Goal: Information Seeking & Learning: Find specific page/section

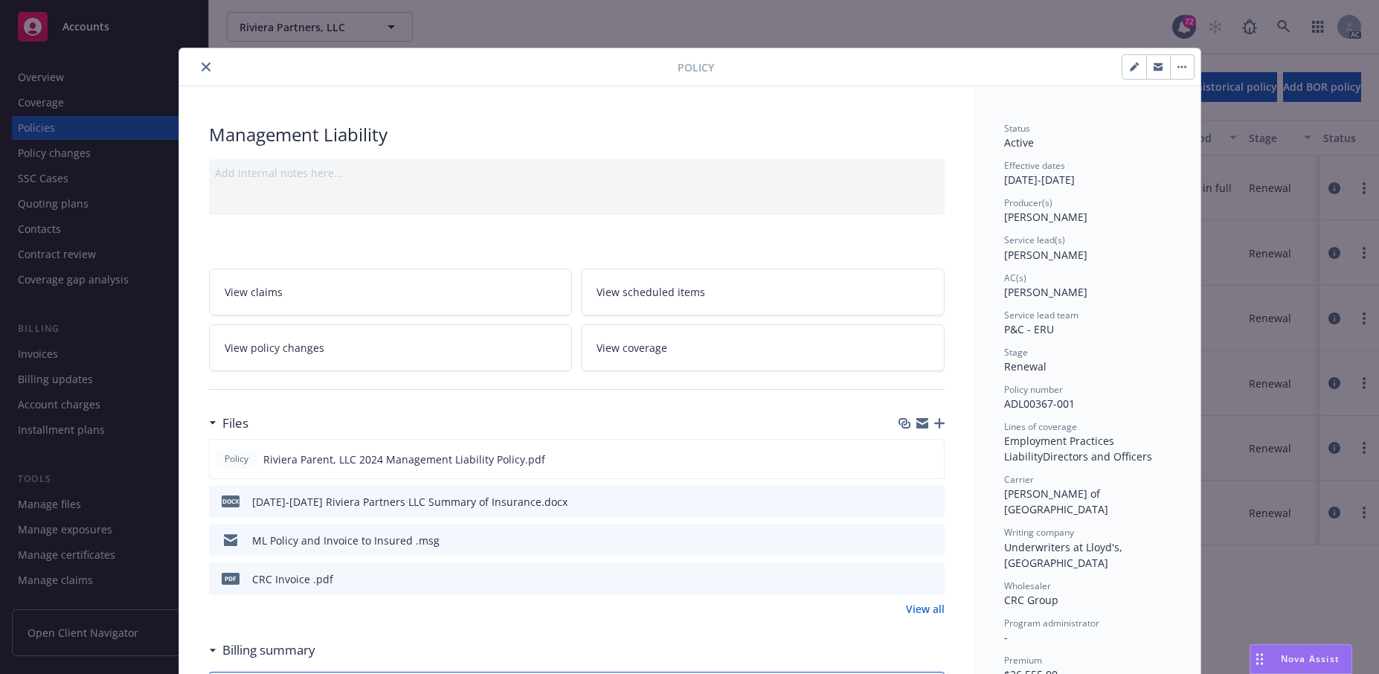
click at [210, 71] on icon "close" at bounding box center [206, 66] width 9 height 9
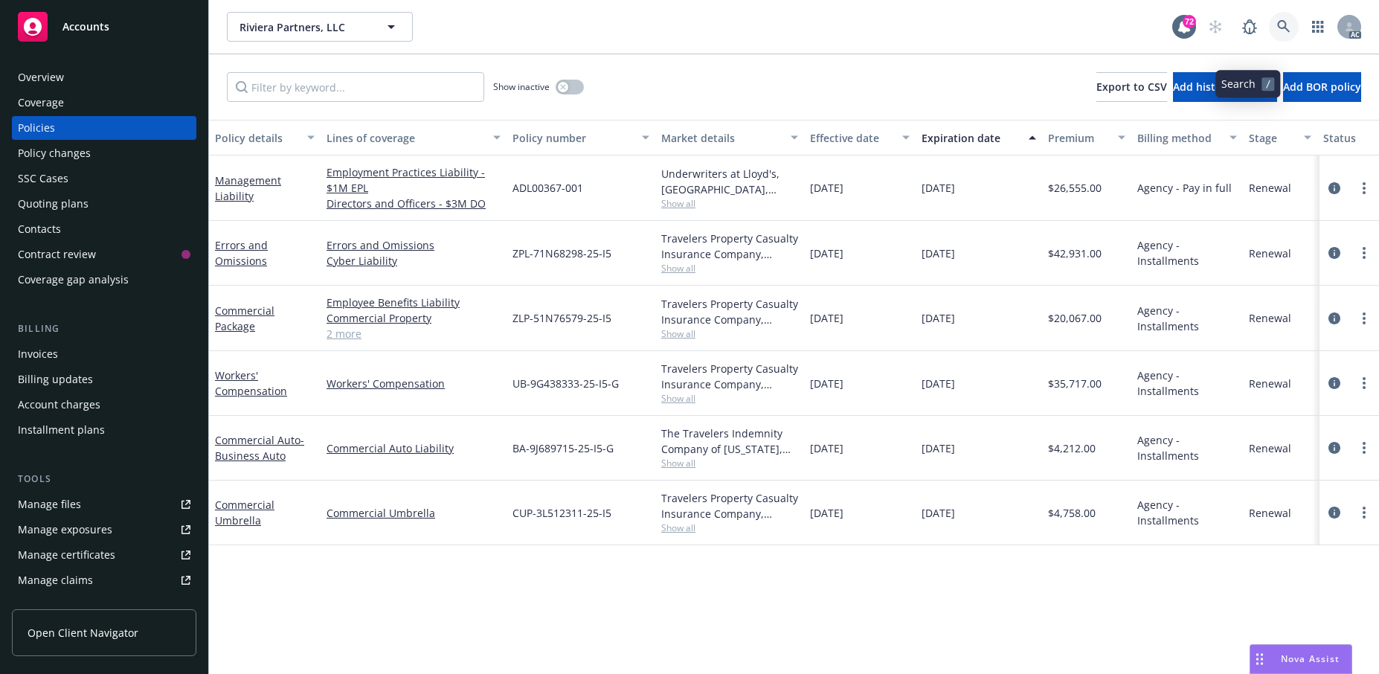
click at [1277, 33] on icon at bounding box center [1283, 26] width 13 height 13
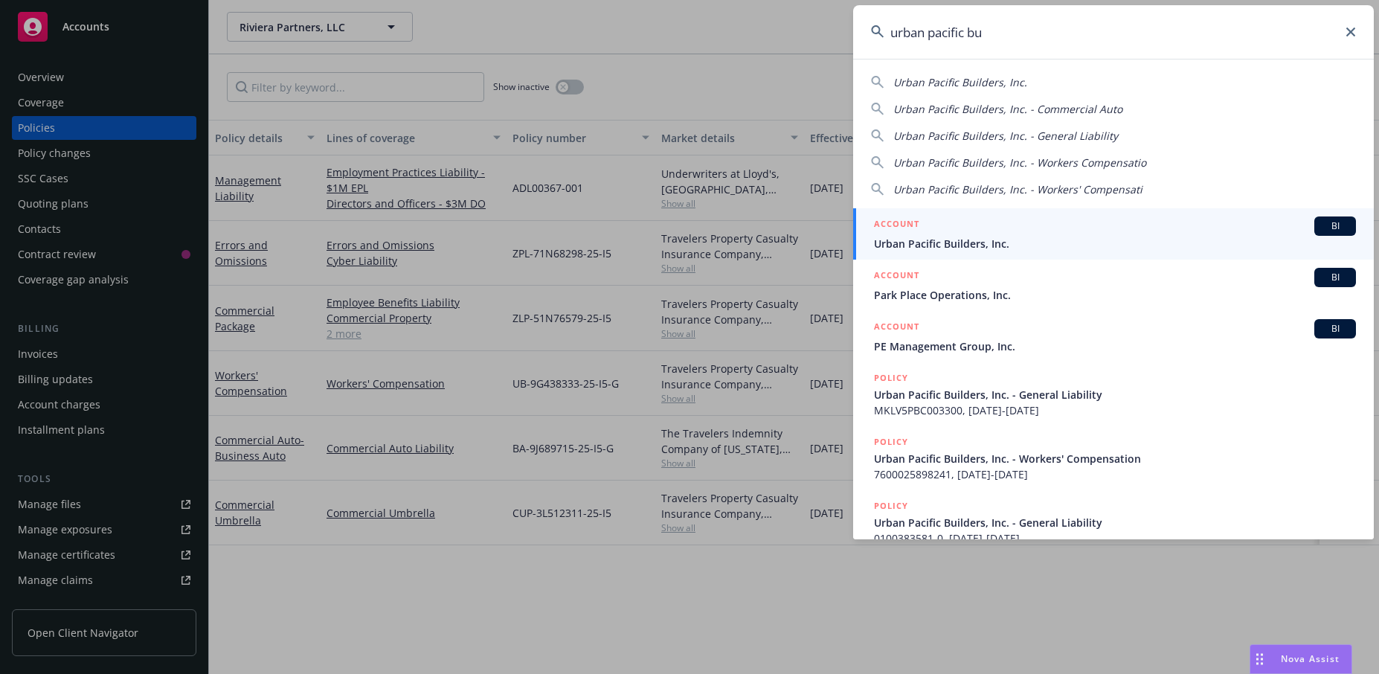
type input "urban pacific bu"
click at [1017, 242] on span "Urban Pacific Builders, Inc." at bounding box center [1115, 244] width 482 height 16
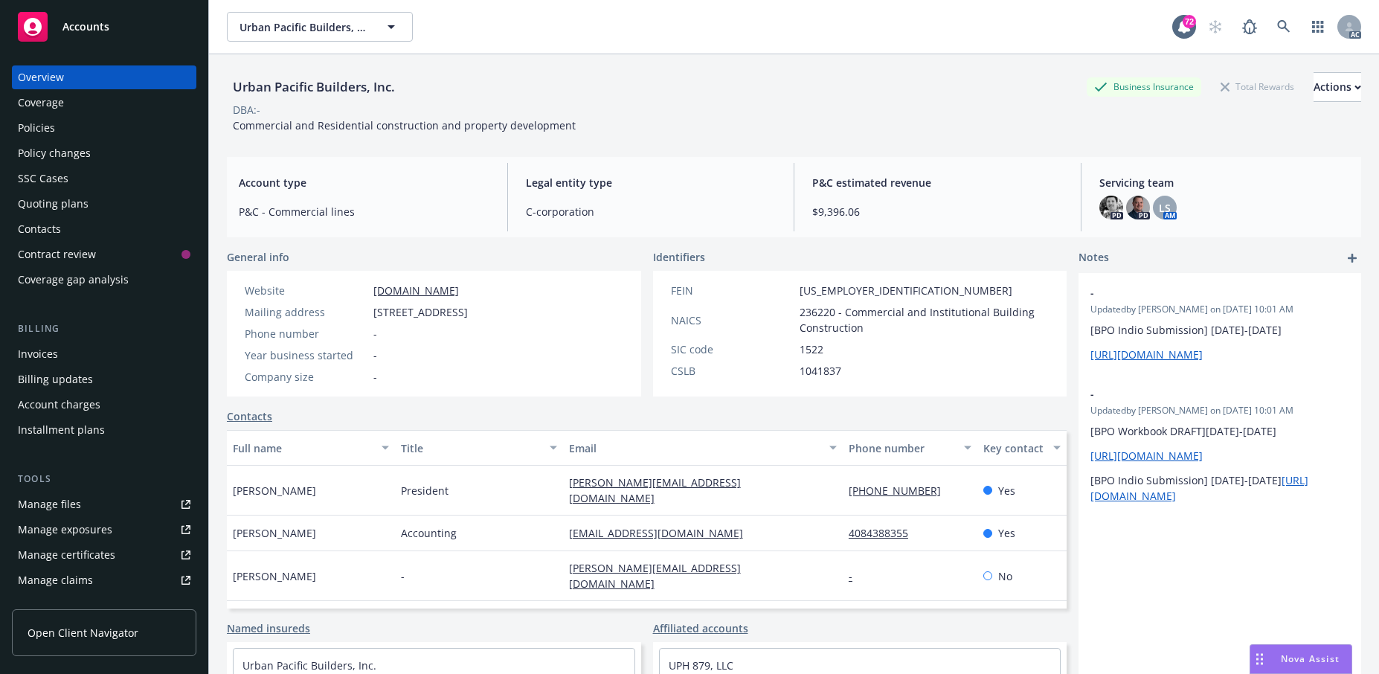
click at [53, 140] on div "Policies" at bounding box center [36, 128] width 37 height 24
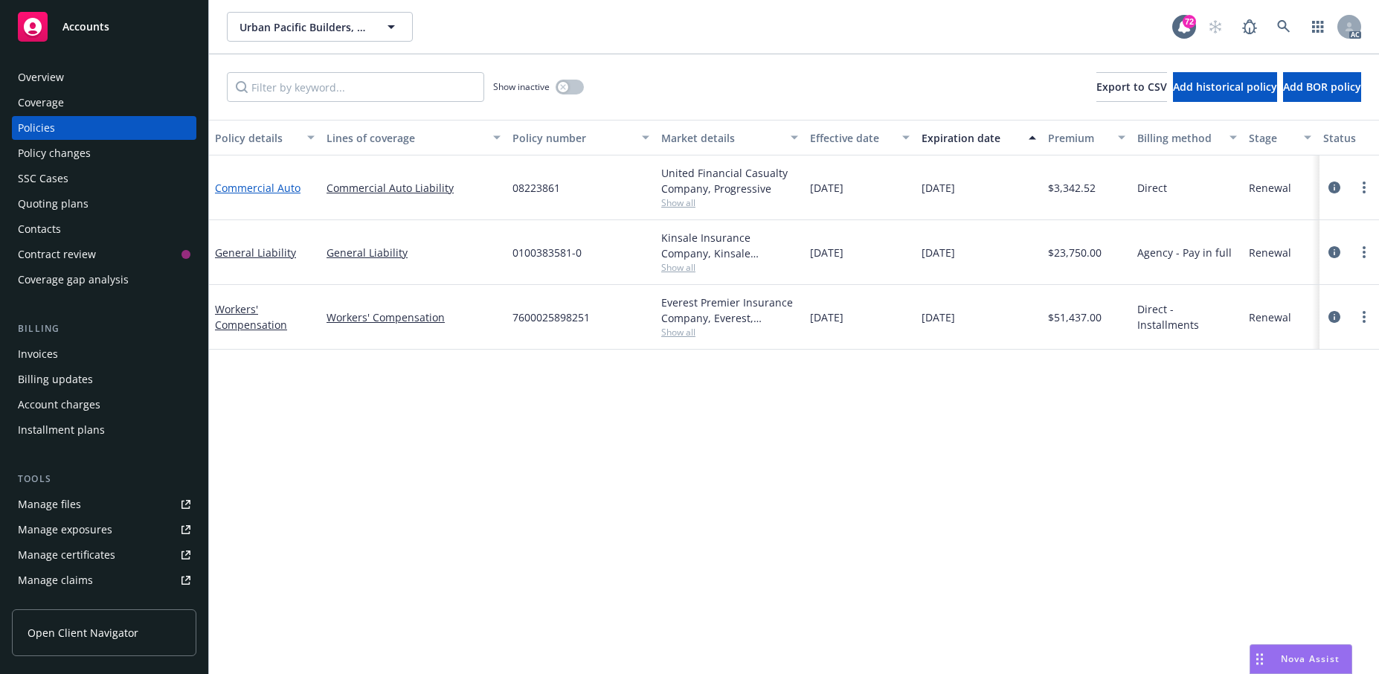
click at [239, 195] on link "Commercial Auto" at bounding box center [258, 188] width 86 height 14
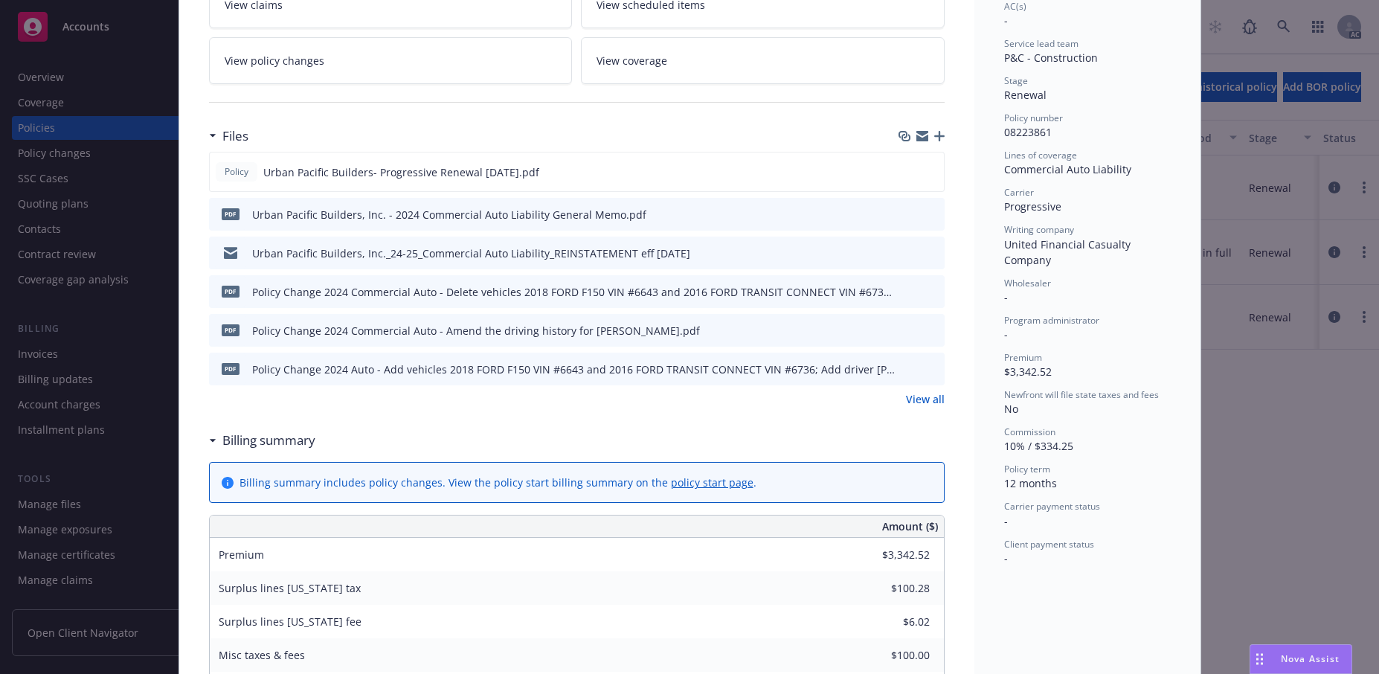
scroll to position [298, 0]
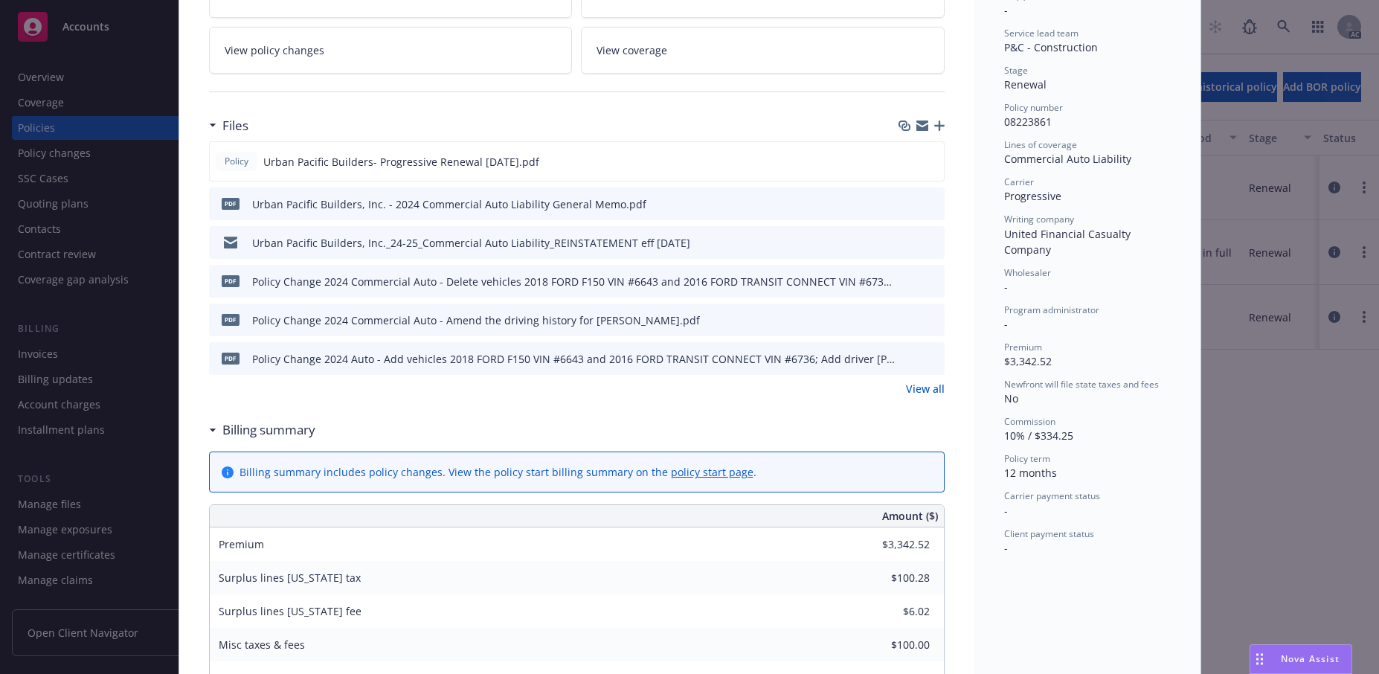
click at [924, 208] on icon "preview file" at bounding box center [930, 203] width 13 height 10
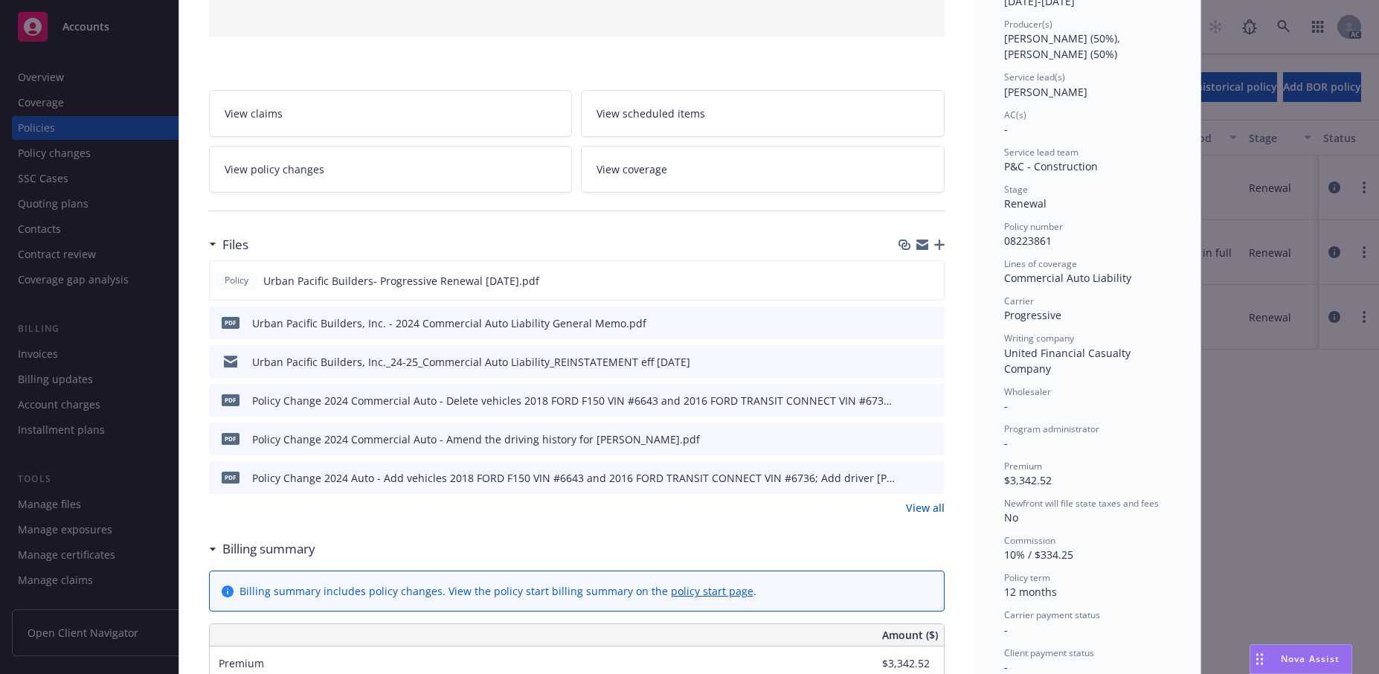
scroll to position [149, 0]
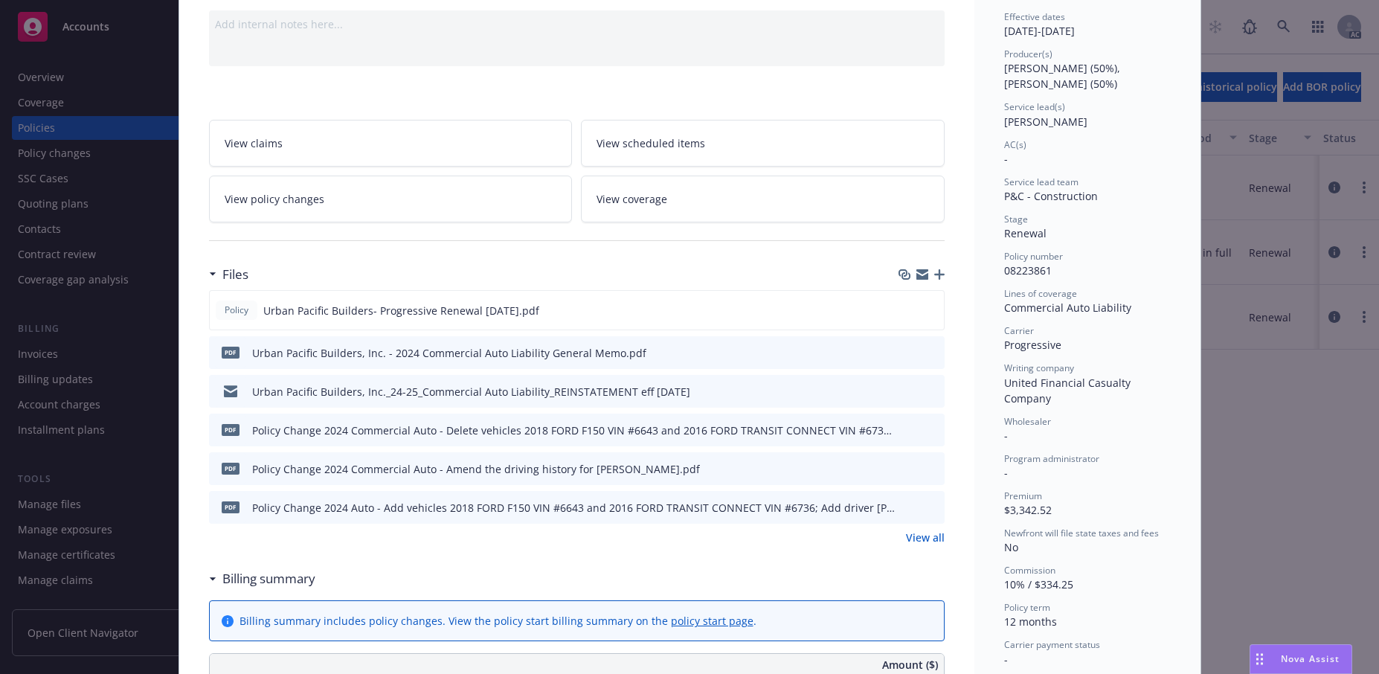
click at [673, 151] on span "View scheduled items" at bounding box center [651, 143] width 109 height 16
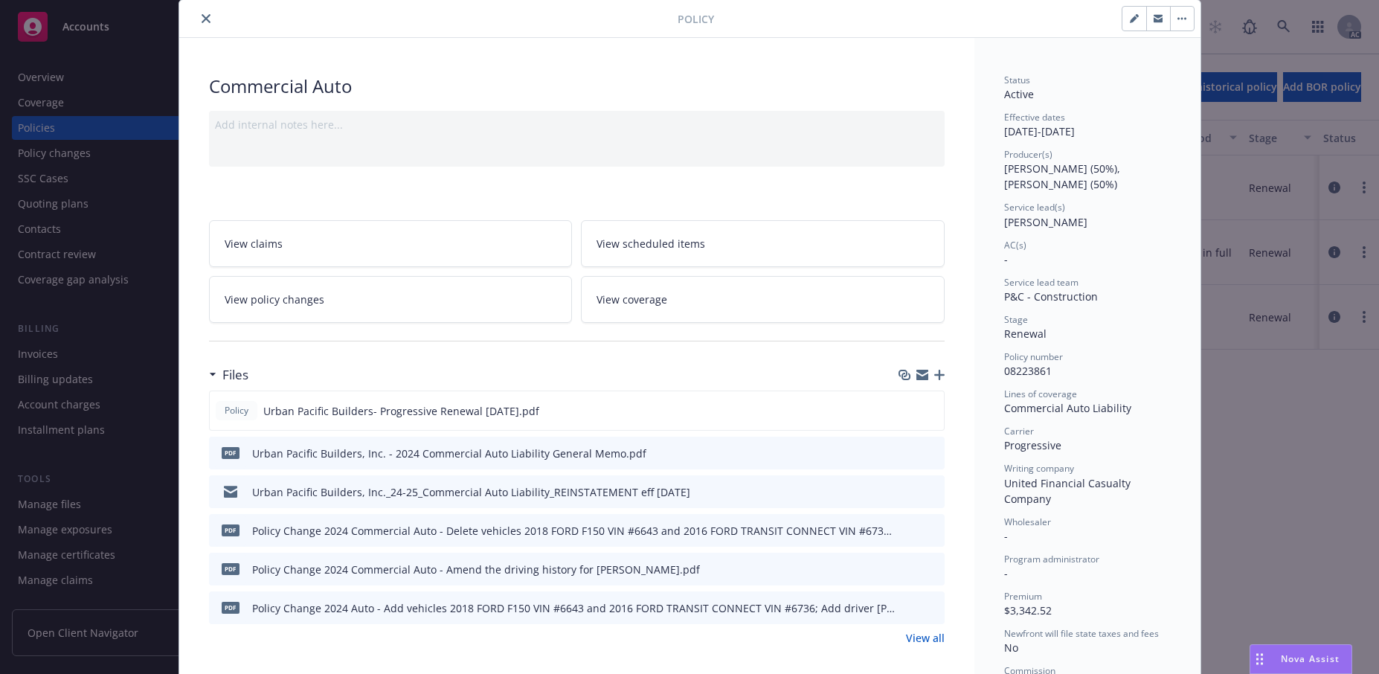
scroll to position [74, 0]
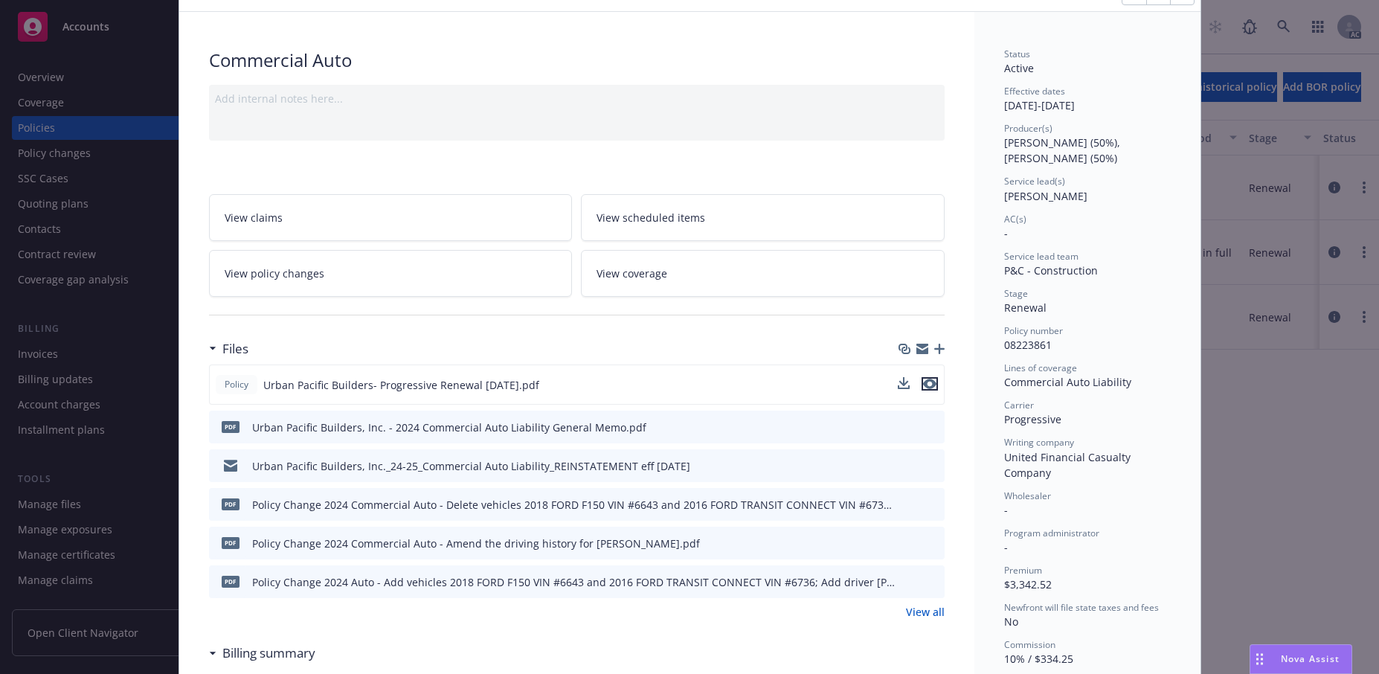
click at [925, 389] on icon "preview file" at bounding box center [929, 384] width 13 height 10
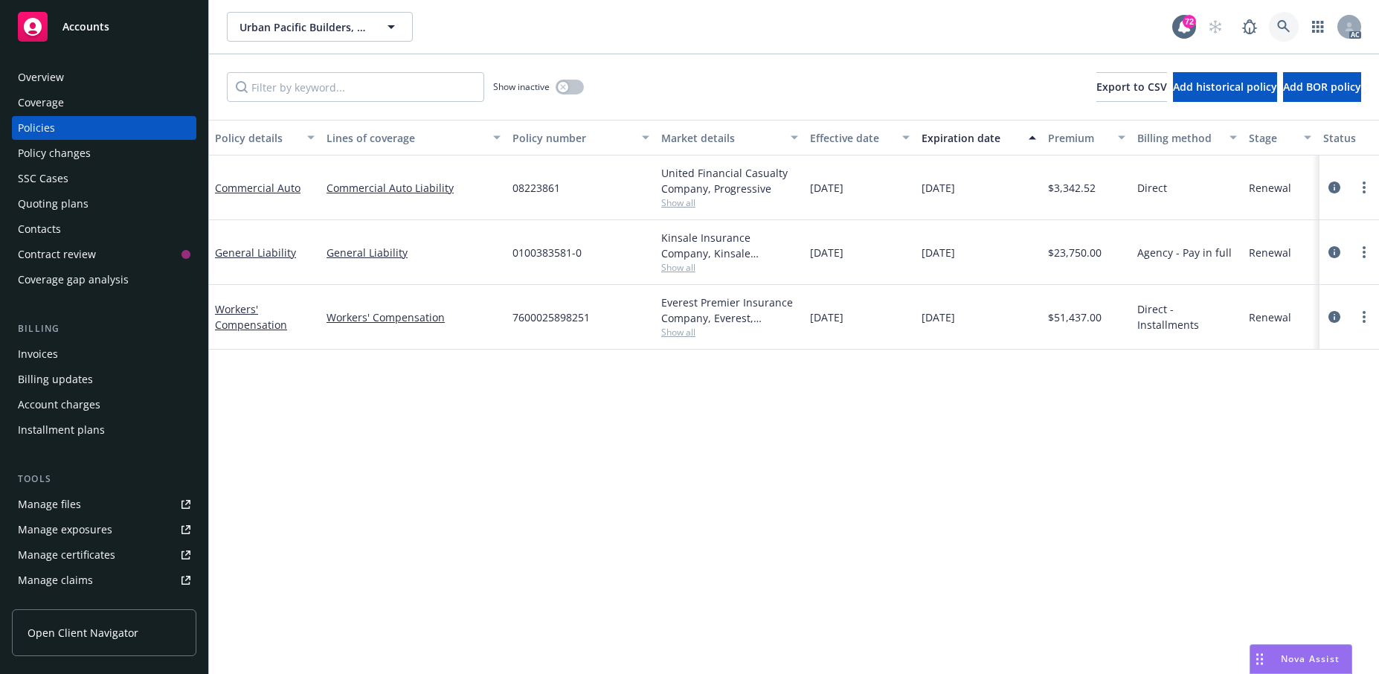
click at [1277, 33] on icon at bounding box center [1283, 26] width 13 height 13
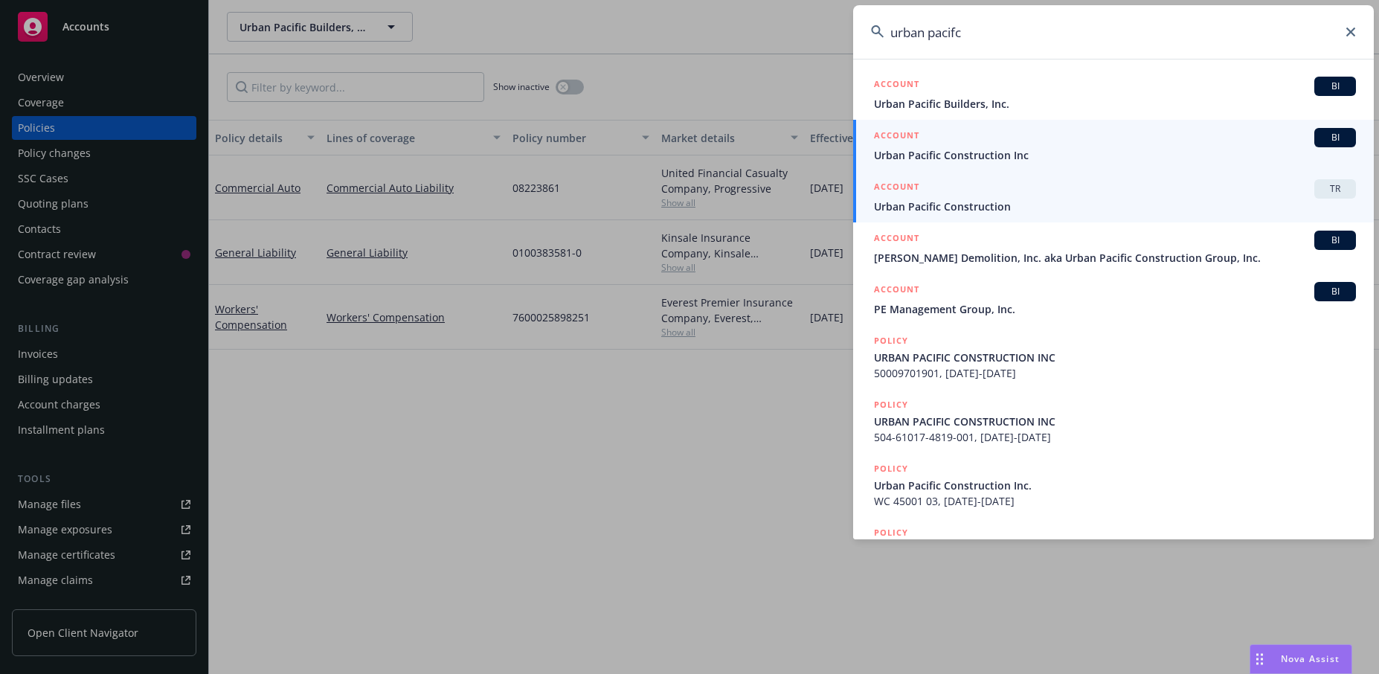
type input "urban pacifc"
click at [1058, 148] on span "Urban Pacific Construction Inc" at bounding box center [1115, 155] width 482 height 16
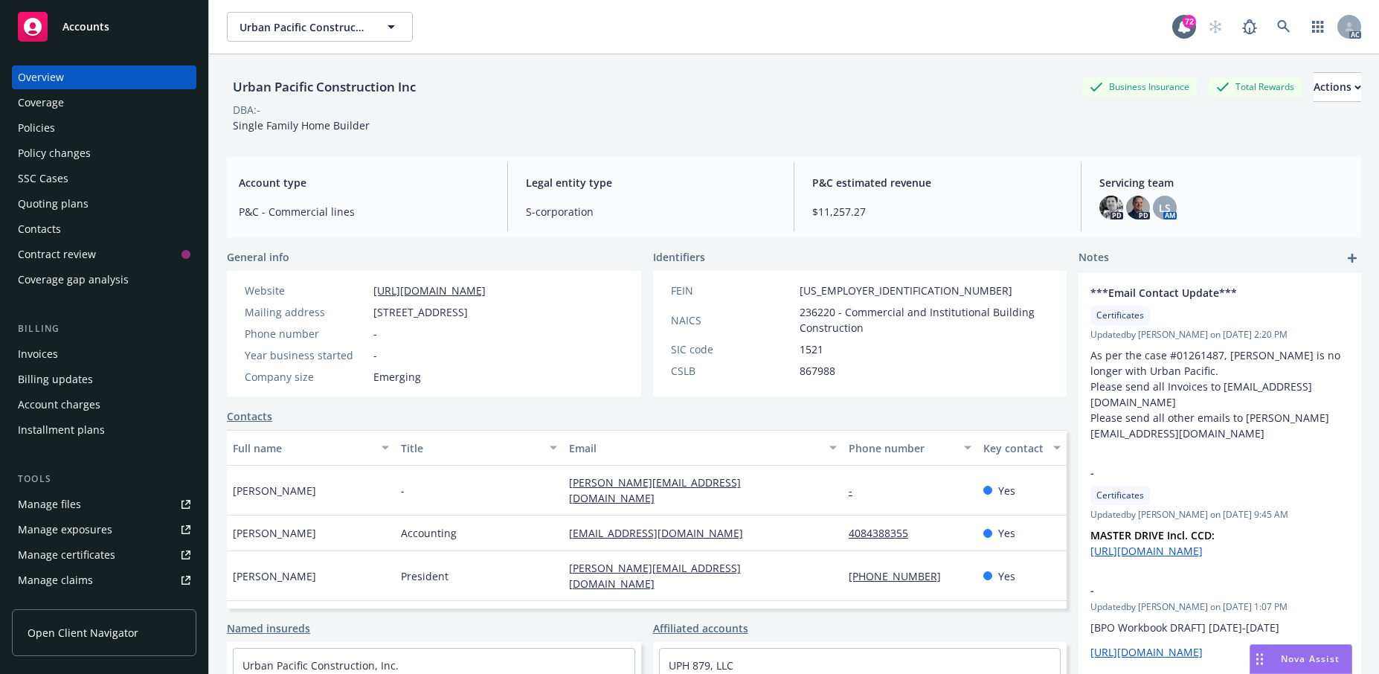
click at [96, 140] on div "Policies" at bounding box center [104, 128] width 173 height 24
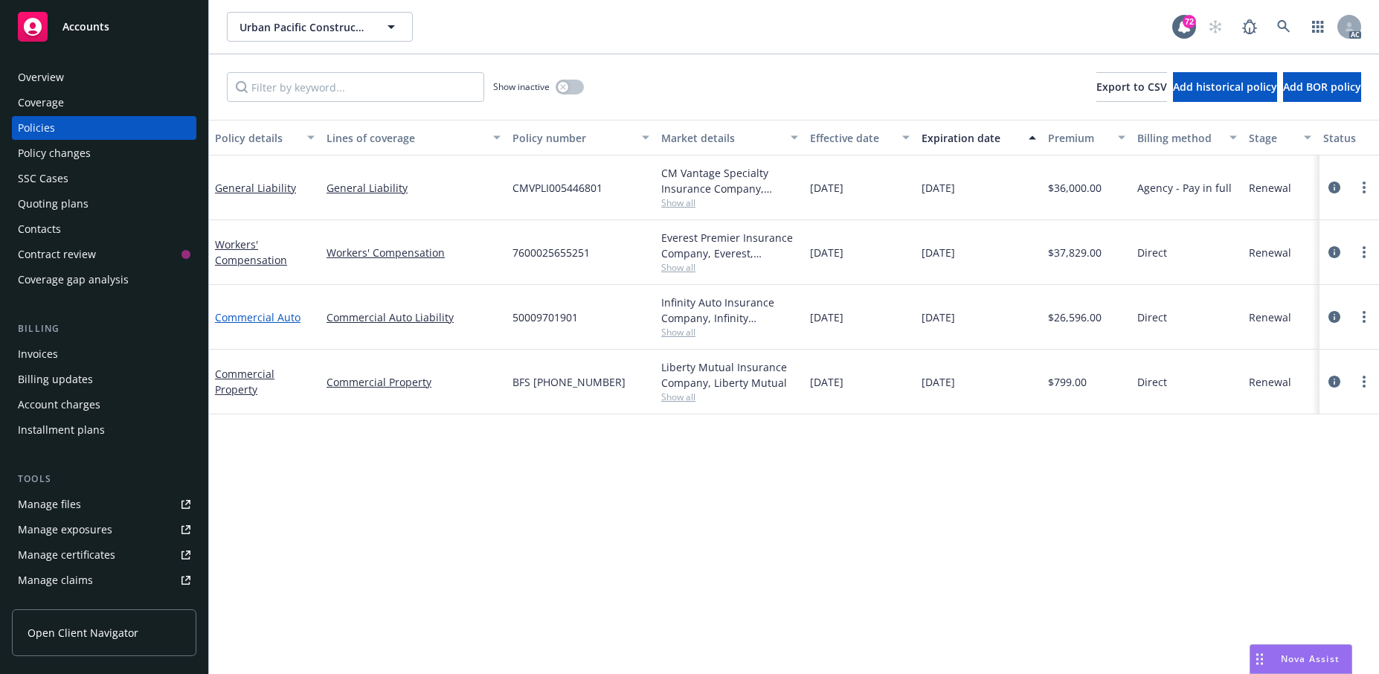
click at [259, 324] on link "Commercial Auto" at bounding box center [258, 317] width 86 height 14
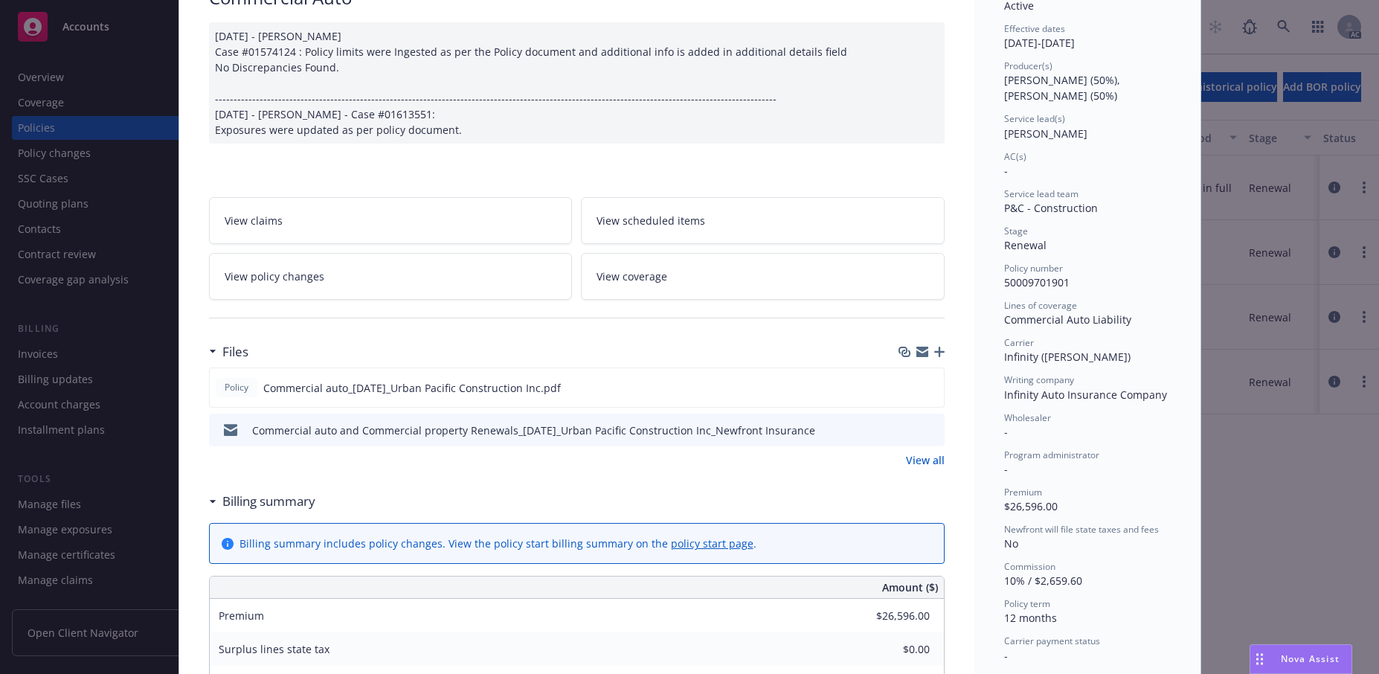
scroll to position [149, 0]
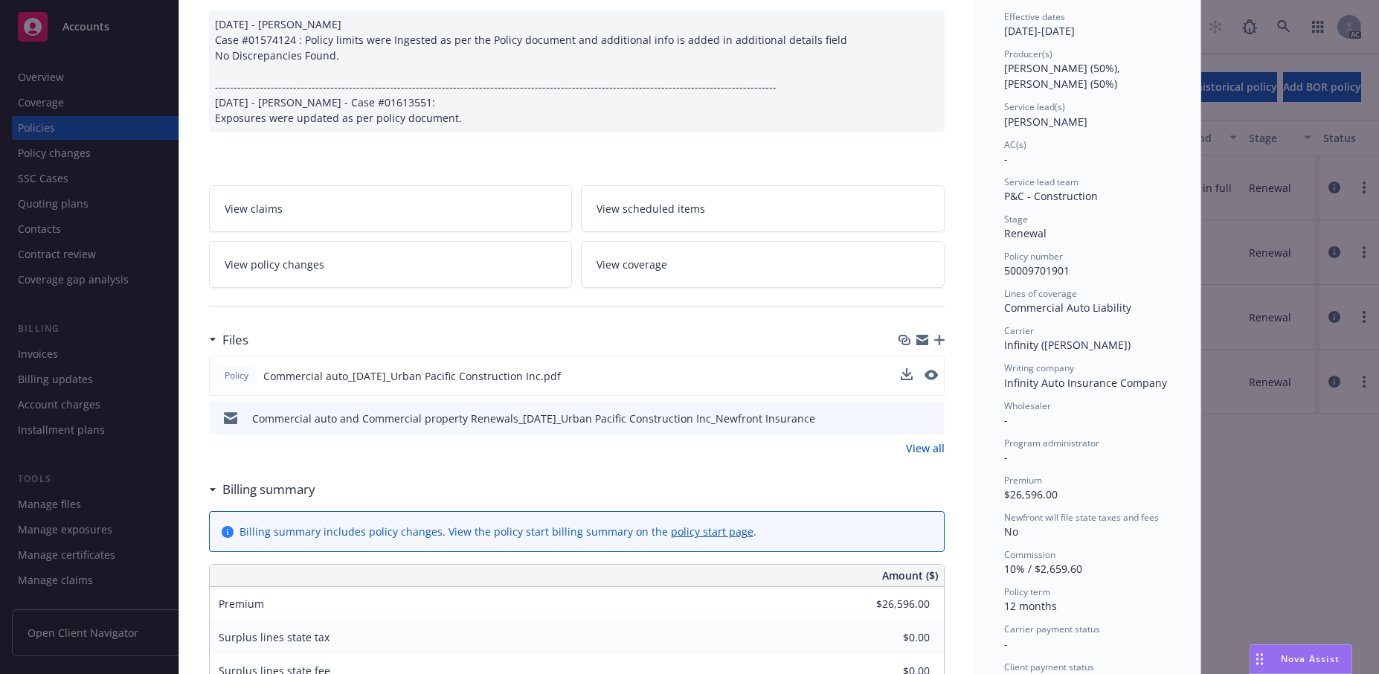
click at [927, 384] on button at bounding box center [931, 376] width 13 height 16
click at [925, 380] on icon "preview file" at bounding box center [929, 375] width 13 height 10
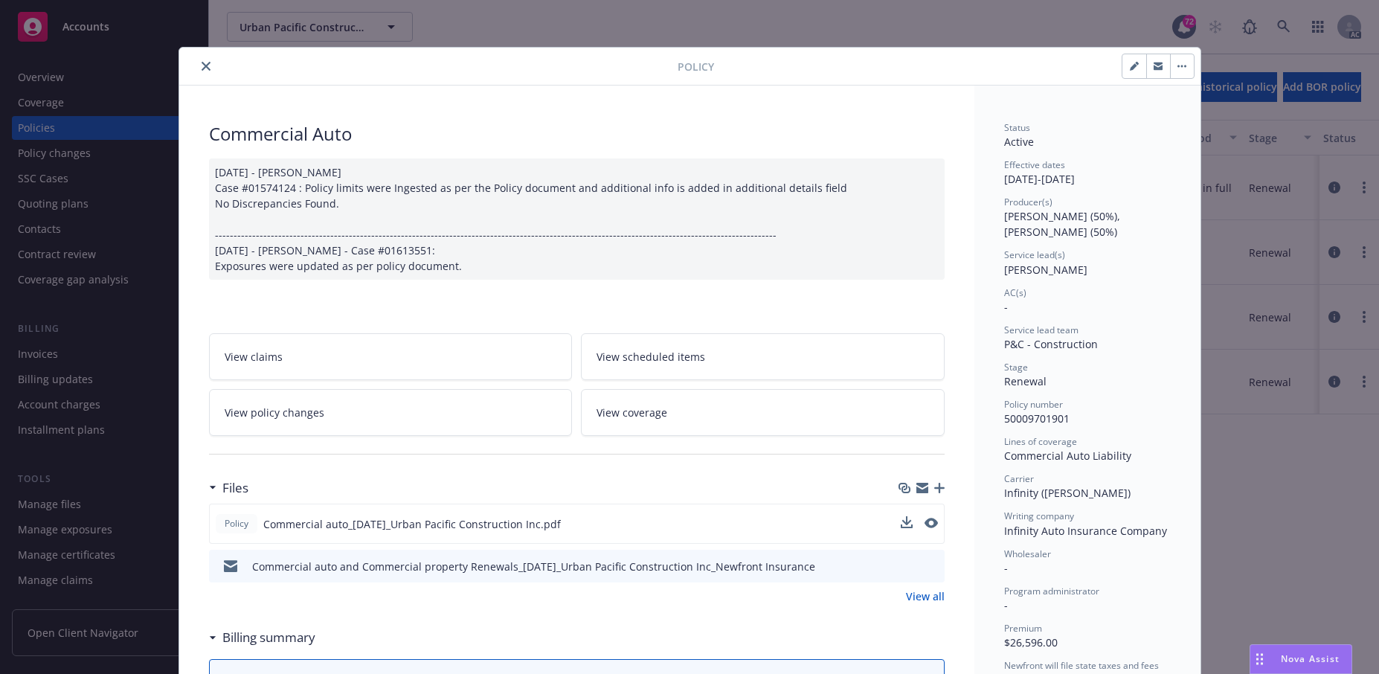
scroll to position [0, 0]
click at [210, 71] on icon "close" at bounding box center [206, 66] width 9 height 9
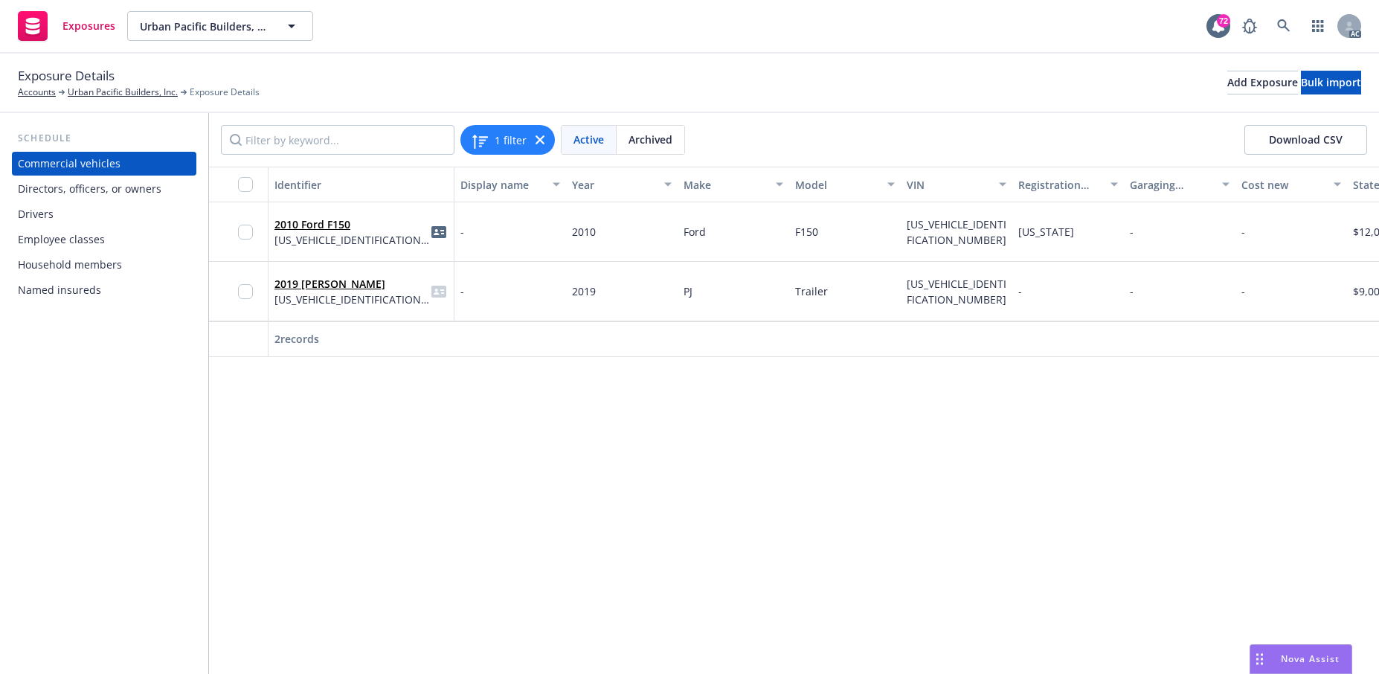
click at [50, 226] on div "Drivers" at bounding box center [36, 214] width 36 height 24
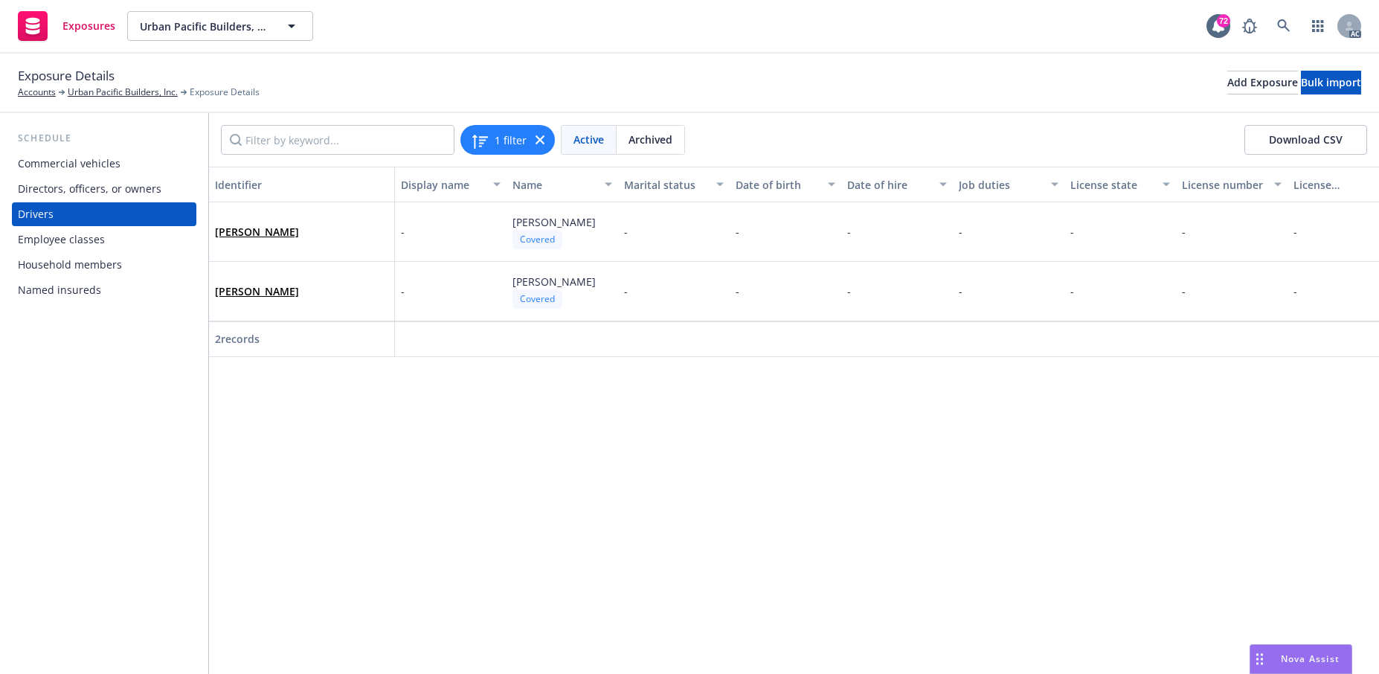
click at [83, 176] on div "Commercial vehicles" at bounding box center [69, 164] width 103 height 24
